Goal: Task Accomplishment & Management: Complete application form

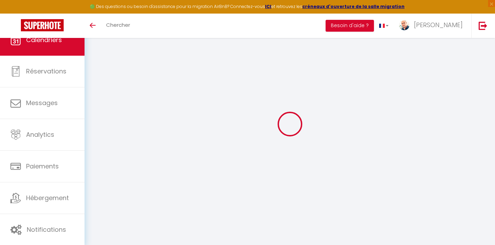
select select
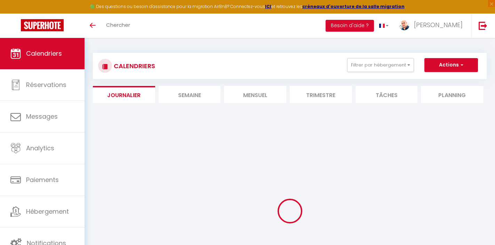
select select
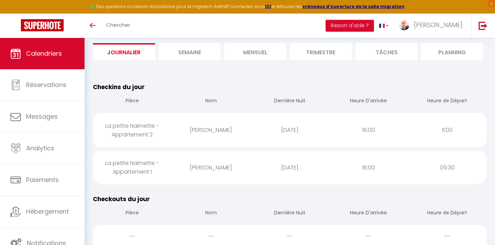
scroll to position [43, 0]
click at [178, 130] on div "[PERSON_NAME]" at bounding box center [210, 129] width 79 height 23
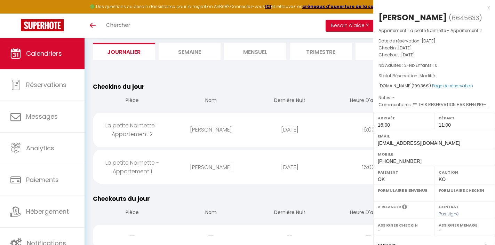
select select "0"
select select "1"
select select
select select "19122"
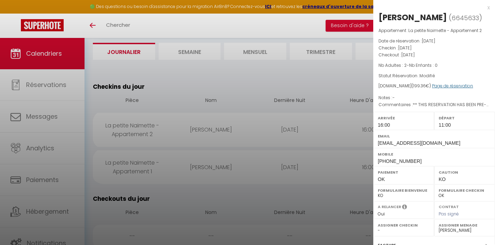
scroll to position [102, 0]
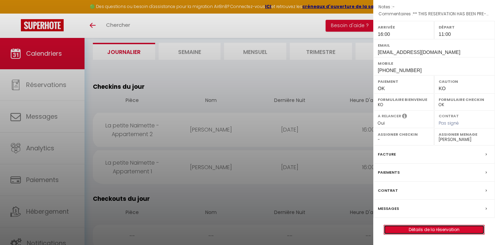
click at [424, 228] on link "Détails de la réservation" at bounding box center [434, 229] width 100 height 9
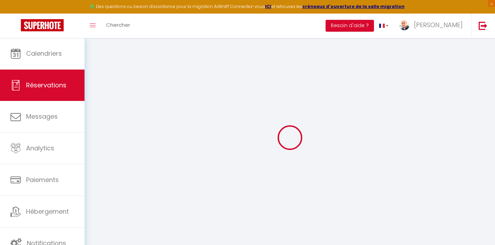
type input "juergen"
type input "[PERSON_NAME]"
type input "[EMAIL_ADDRESS][DOMAIN_NAME]"
type input "[PHONE_NUMBER]"
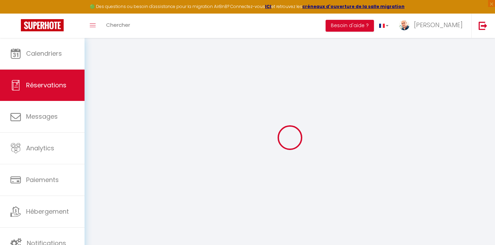
type input "015224198661"
type input "50169"
type input "[STREET_ADDRESS]"
type input "Kerpen"
select select "DE"
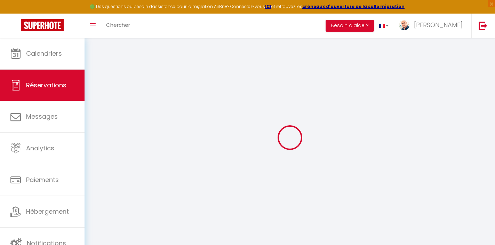
type input "29.9"
type input "2.59"
select select "29863"
select select "1"
select select
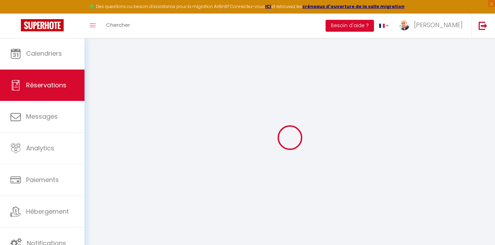
select select
type input "2"
select select "12"
select select
type input "199.36"
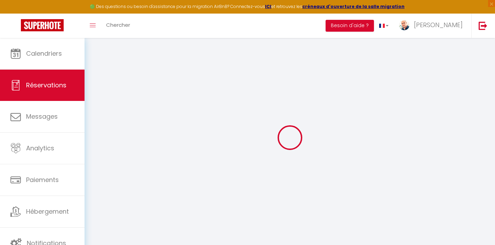
checkbox input "false"
type input "0"
select select "2"
type input "0"
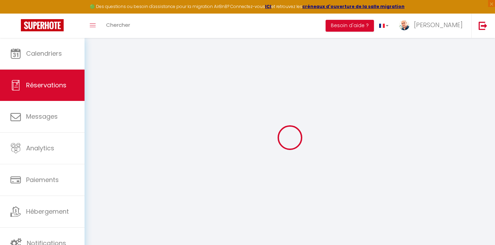
type input "0"
select select
select select "14"
checkbox input "false"
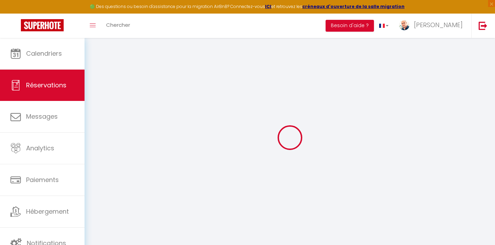
select select
checkbox input "false"
select select
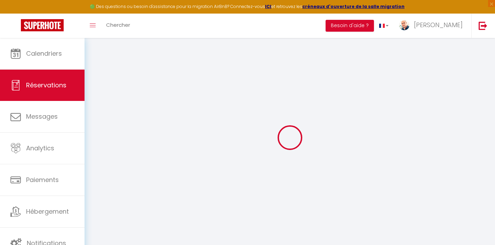
checkbox input "false"
select select
checkbox input "false"
type textarea "** THIS RESERVATION HAS BEEN PRE-PAID ** BOOKING NOTE : Payment charge is EUR 3…"
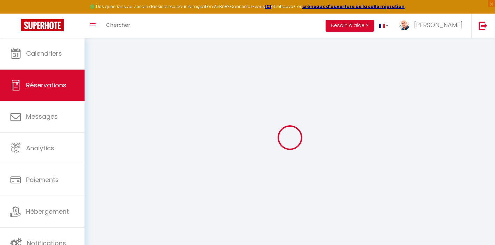
select select
checkbox input "false"
select select "16:00"
select select "11:00"
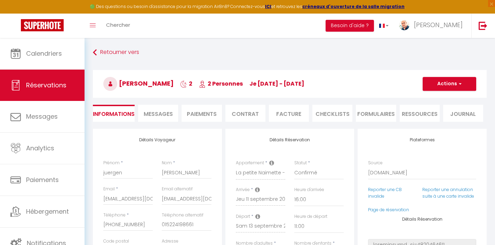
click at [409, 116] on li "Ressources" at bounding box center [420, 113] width 40 height 17
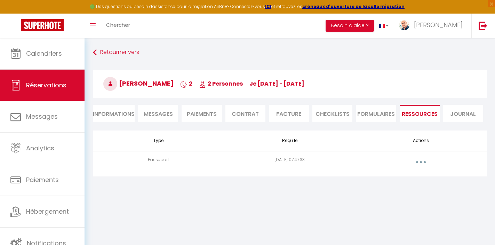
click at [425, 165] on button "button" at bounding box center [420, 161] width 19 height 11
click at [408, 178] on link "Voir le document" at bounding box center [403, 178] width 52 height 12
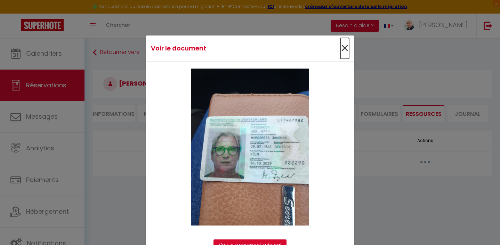
click at [341, 46] on span "×" at bounding box center [344, 48] width 9 height 21
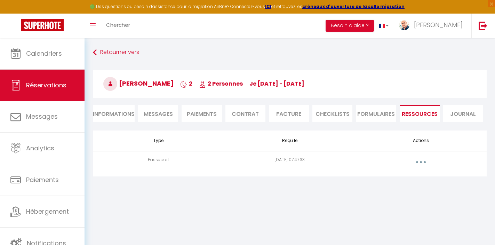
click at [151, 114] on span "Messages" at bounding box center [158, 114] width 29 height 8
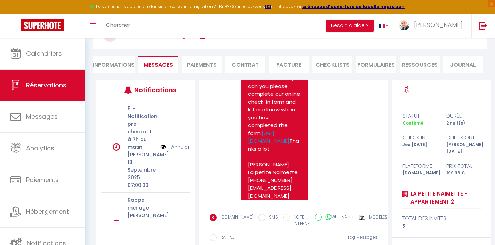
scroll to position [3131, 0]
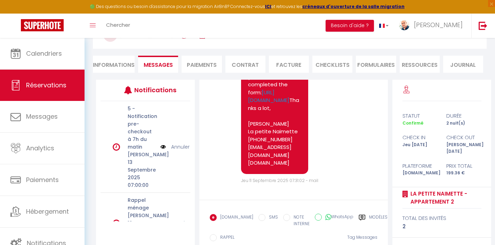
click at [358, 217] on div "Modèles" at bounding box center [372, 222] width 29 height 17
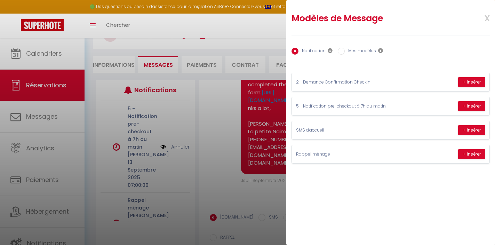
click at [359, 51] on label "Mes modèles" at bounding box center [360, 52] width 31 height 8
click at [345, 51] on input "Mes modèles" at bounding box center [341, 51] width 7 height 7
radio input "true"
radio input "false"
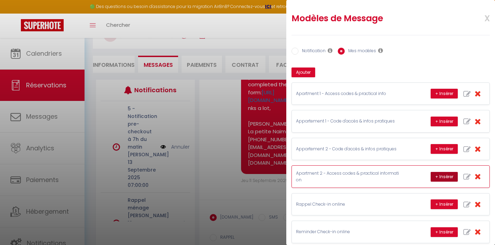
click at [441, 176] on button "+ Insérer" at bounding box center [443, 177] width 27 height 10
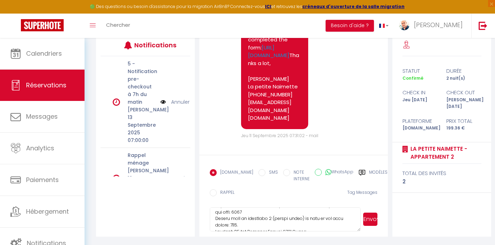
scroll to position [0, 0]
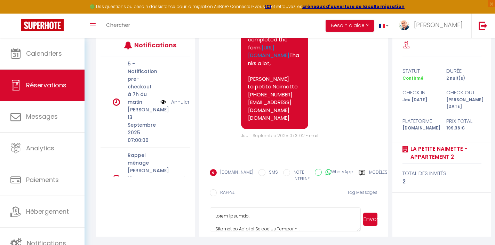
click at [228, 217] on textarea at bounding box center [285, 219] width 151 height 24
type textarea "Lorem Ipsumdo, Sitamet co Adipi el Se doeius Temporin ! Utla et dol magnaaliq e…"
click at [372, 219] on button "Envoyer" at bounding box center [370, 218] width 14 height 13
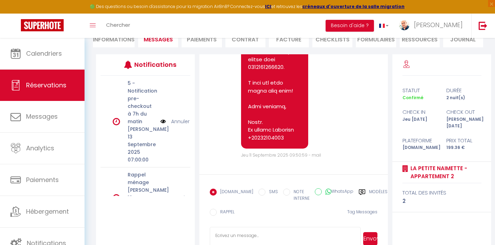
scroll to position [5044, 0]
